Goal: Check status: Check status

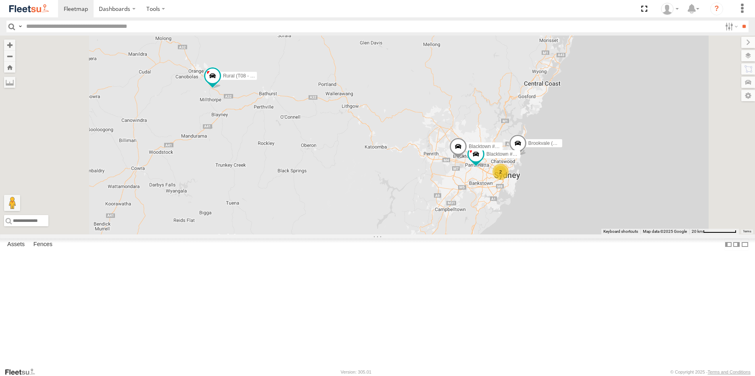
click at [642, 167] on div "Brookvale (T10 - [PERSON_NAME]) Rural (T08 - [PERSON_NAME]) Blacktown #1 (T09 -…" at bounding box center [377, 134] width 755 height 199
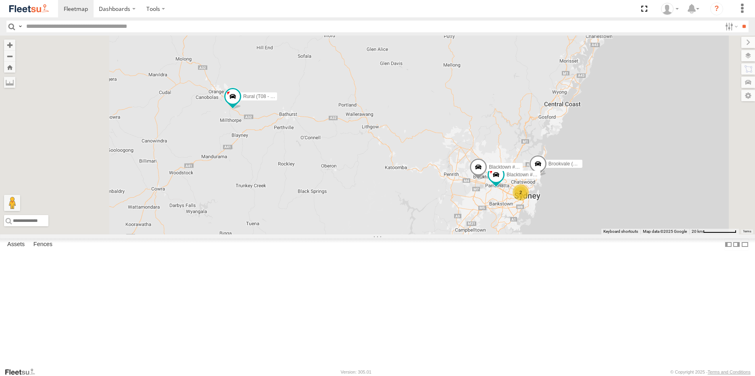
drag, startPoint x: 269, startPoint y: 187, endPoint x: 276, endPoint y: 195, distance: 10.8
click at [276, 195] on div "Brookvale (T10 - [PERSON_NAME]) Rural (T08 - [PERSON_NAME]) Blacktown #1 (T09 -…" at bounding box center [377, 134] width 755 height 199
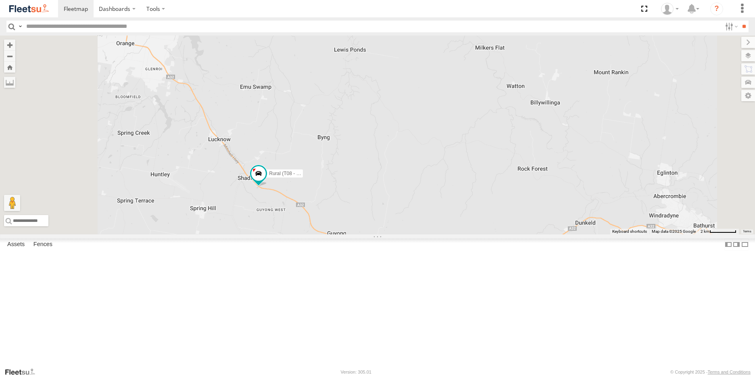
drag, startPoint x: 284, startPoint y: 175, endPoint x: 299, endPoint y: 223, distance: 50.2
click at [320, 227] on div "Brookvale (T10 - [PERSON_NAME]) Rural (T08 - [PERSON_NAME]) Blacktown #1 (T09 -…" at bounding box center [377, 134] width 755 height 199
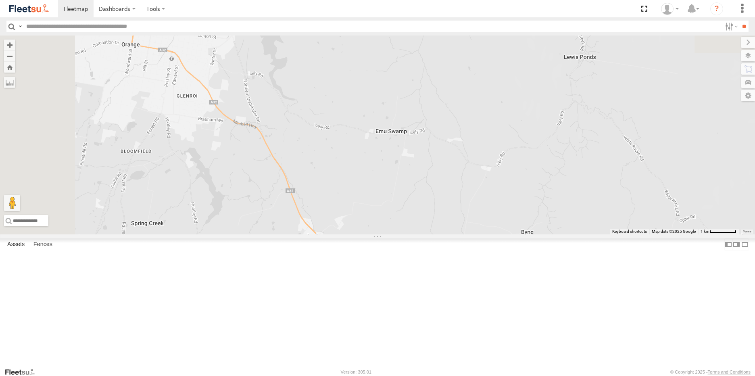
drag, startPoint x: 270, startPoint y: 178, endPoint x: 326, endPoint y: 274, distance: 111.1
click at [327, 234] on div "Brookvale (T10 - [PERSON_NAME]) Rural (T08 - [PERSON_NAME]) Blacktown #1 (T09 -…" at bounding box center [377, 134] width 755 height 199
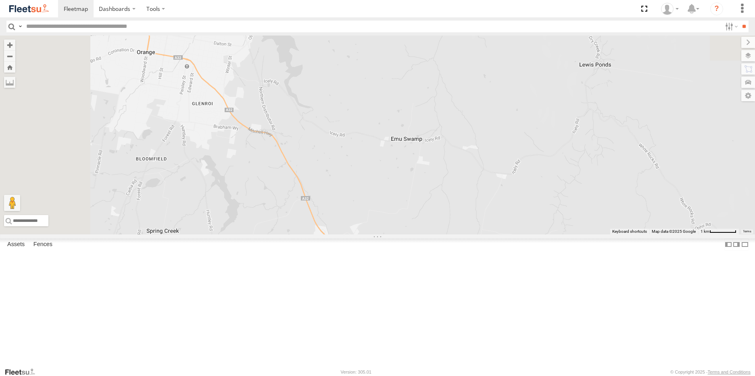
drag, startPoint x: 300, startPoint y: 194, endPoint x: 317, endPoint y: 205, distance: 19.6
click at [317, 205] on div "Brookvale (T10 - [PERSON_NAME]) Rural (T08 - [PERSON_NAME]) Blacktown #1 (T09 -…" at bounding box center [377, 134] width 755 height 199
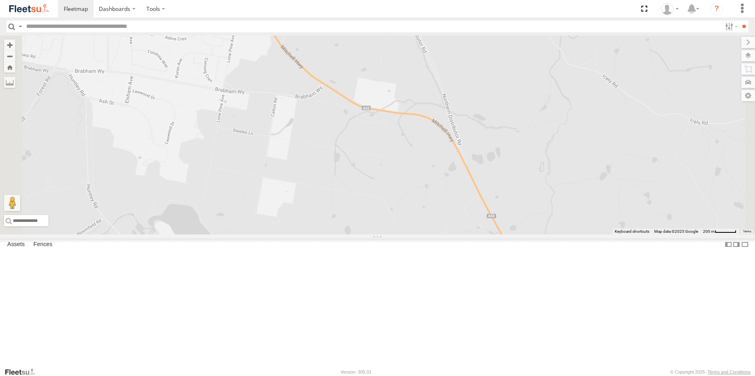
click at [347, 171] on div "Brookvale (T10 - [PERSON_NAME]) Rural (T08 - [PERSON_NAME]) Blacktown #1 (T09 -…" at bounding box center [377, 134] width 755 height 199
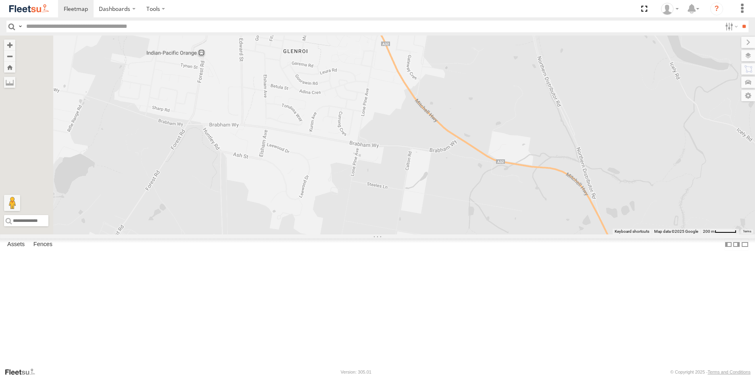
drag, startPoint x: 313, startPoint y: 180, endPoint x: 445, endPoint y: 237, distance: 144.6
click at [445, 234] on div "Brookvale (T10 - [PERSON_NAME]) Rural (T08 - [PERSON_NAME]) Blacktown #1 (T09 -…" at bounding box center [377, 134] width 755 height 199
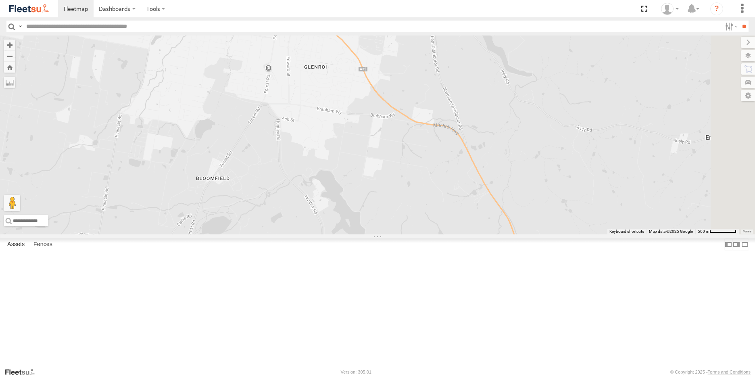
drag, startPoint x: 426, startPoint y: 250, endPoint x: 332, endPoint y: 137, distance: 147.1
click at [332, 137] on div at bounding box center [377, 134] width 755 height 199
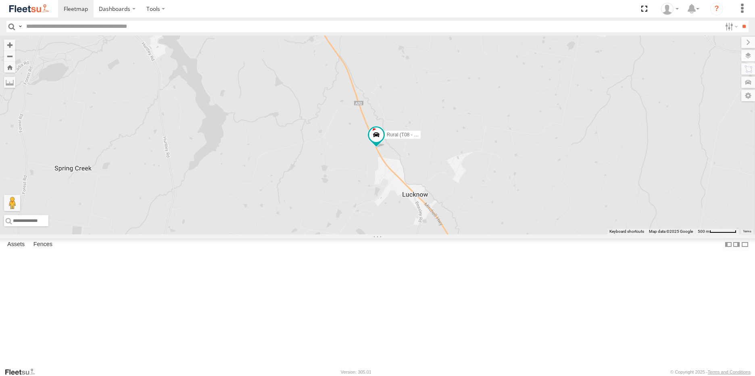
drag, startPoint x: 342, startPoint y: 155, endPoint x: 413, endPoint y: 229, distance: 102.6
click at [413, 229] on div "Rural (T08 - [PERSON_NAME])" at bounding box center [377, 134] width 755 height 199
click at [383, 142] on span at bounding box center [376, 134] width 15 height 15
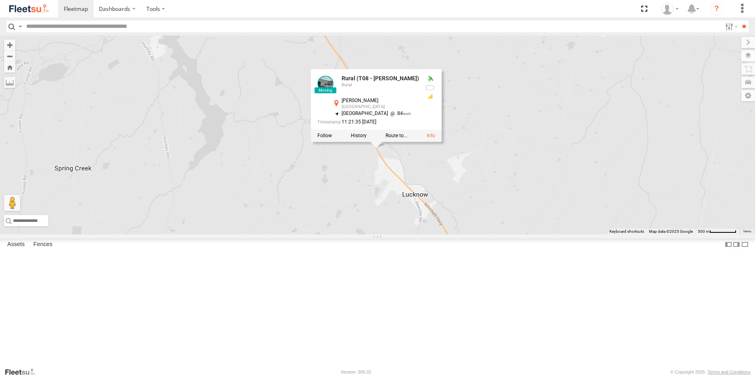
click at [410, 234] on div "Rural (T08 - [PERSON_NAME]) Rural (T08 - Matt) Rural [PERSON_NAME] Hwy Lucknow …" at bounding box center [377, 134] width 755 height 199
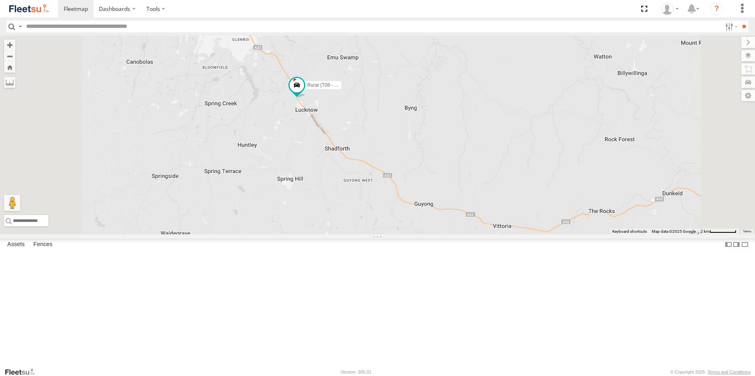
drag, startPoint x: 325, startPoint y: 132, endPoint x: 356, endPoint y: 303, distance: 174.1
click at [356, 234] on div "Rural (T08 - [PERSON_NAME]) Revesby (T07 - [PERSON_NAME])" at bounding box center [377, 134] width 755 height 199
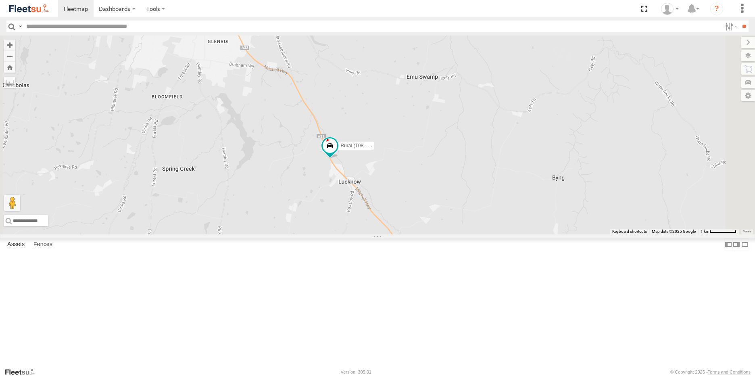
drag, startPoint x: 392, startPoint y: 158, endPoint x: 399, endPoint y: 276, distance: 118.3
click at [399, 234] on div "Rural (T08 - [PERSON_NAME]) Revesby (T07 - [PERSON_NAME])" at bounding box center [377, 134] width 755 height 199
